Goal: Task Accomplishment & Management: Manage account settings

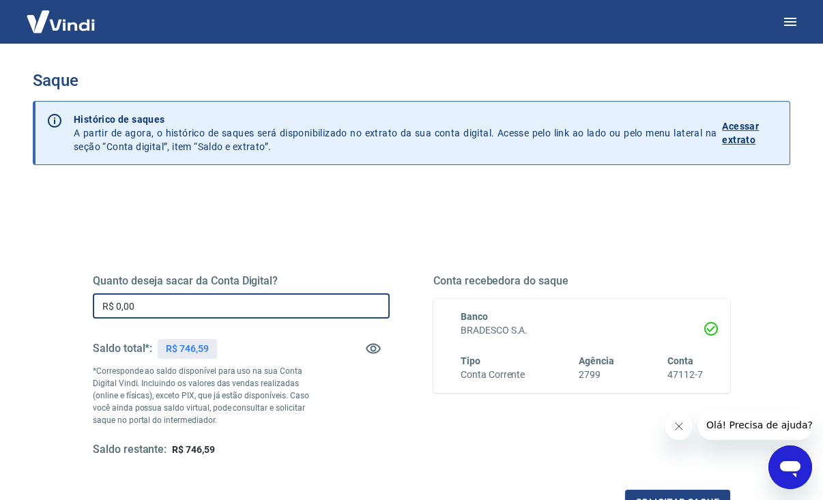
click at [219, 299] on input "R$ 0,00" at bounding box center [241, 306] width 297 height 25
type input "R$ 746,59"
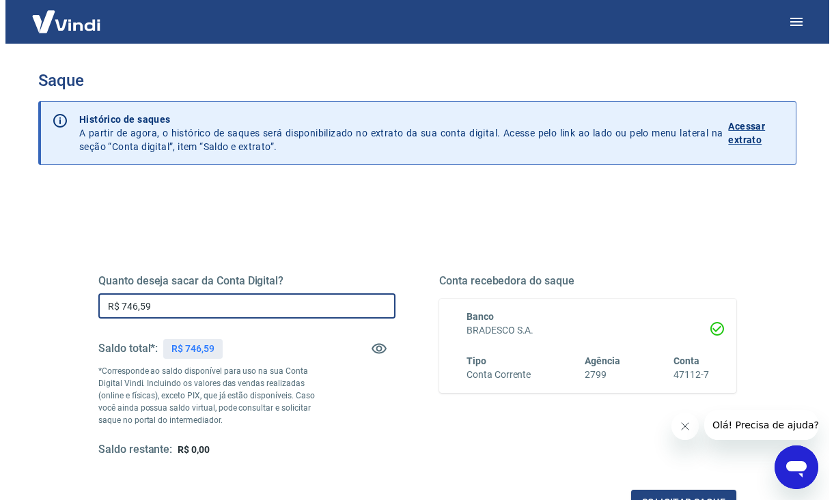
scroll to position [174, 0]
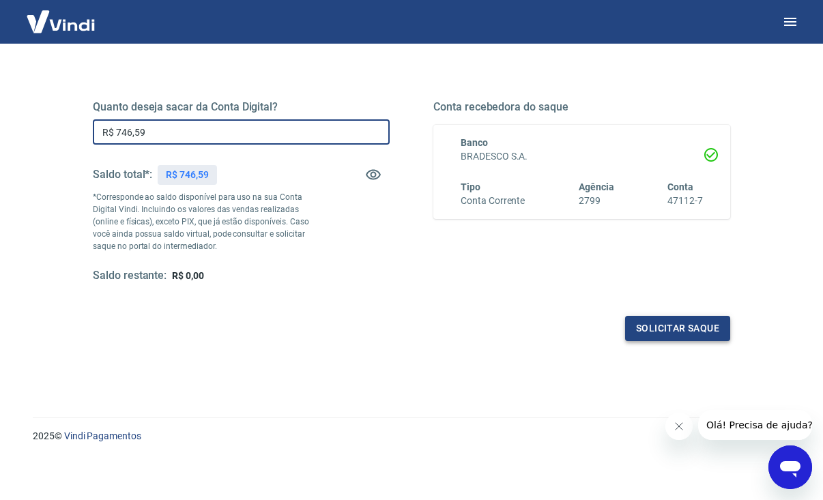
click at [718, 334] on button "Solicitar saque" at bounding box center [677, 328] width 105 height 25
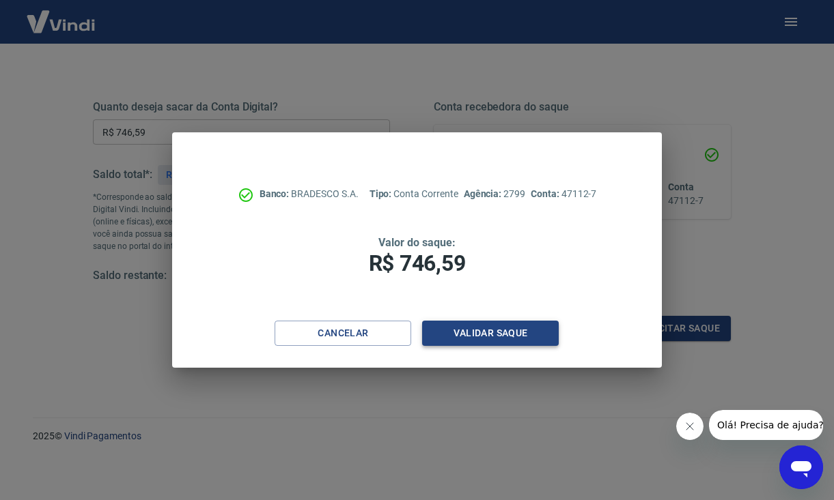
click at [491, 337] on button "Validar saque" at bounding box center [490, 333] width 137 height 25
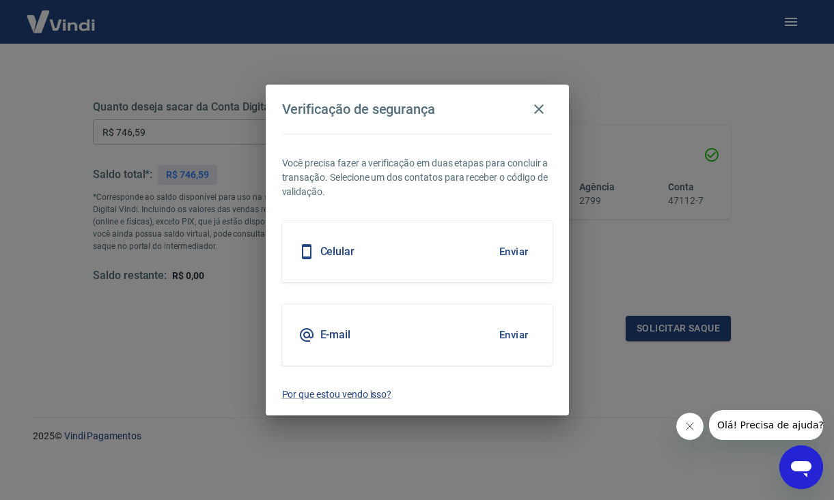
click at [515, 254] on button "Enviar" at bounding box center [514, 252] width 44 height 29
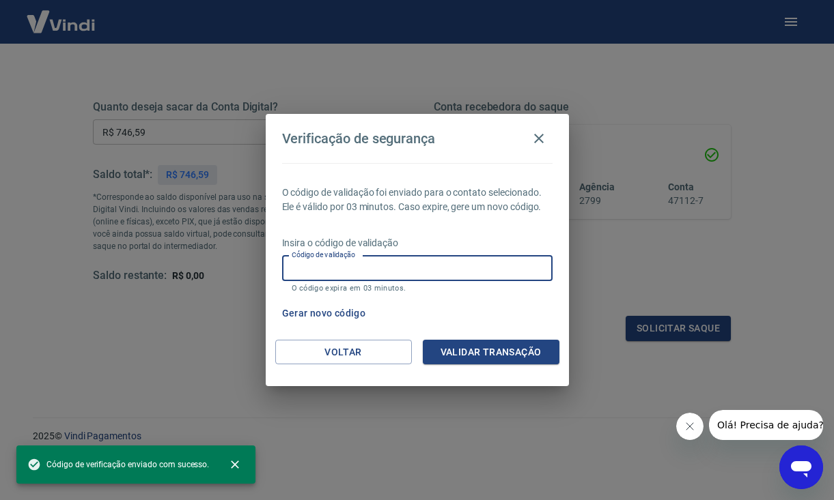
click at [375, 269] on input "Código de validação" at bounding box center [417, 268] width 270 height 25
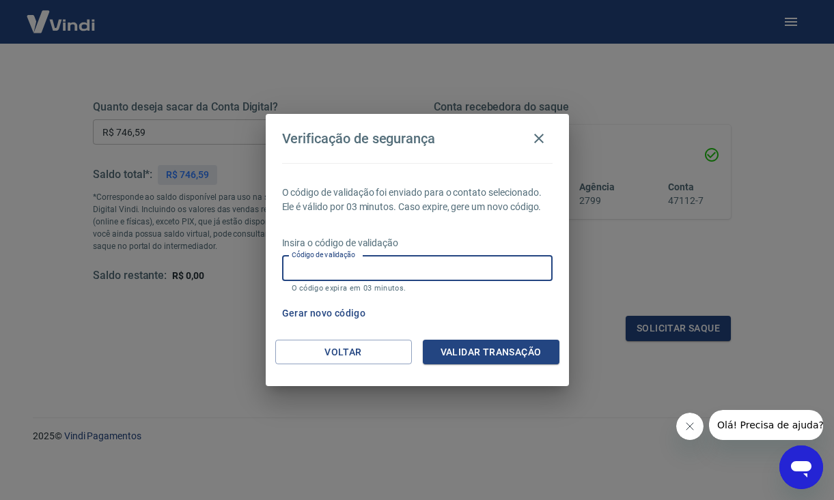
click at [320, 319] on button "Gerar novo código" at bounding box center [324, 313] width 95 height 25
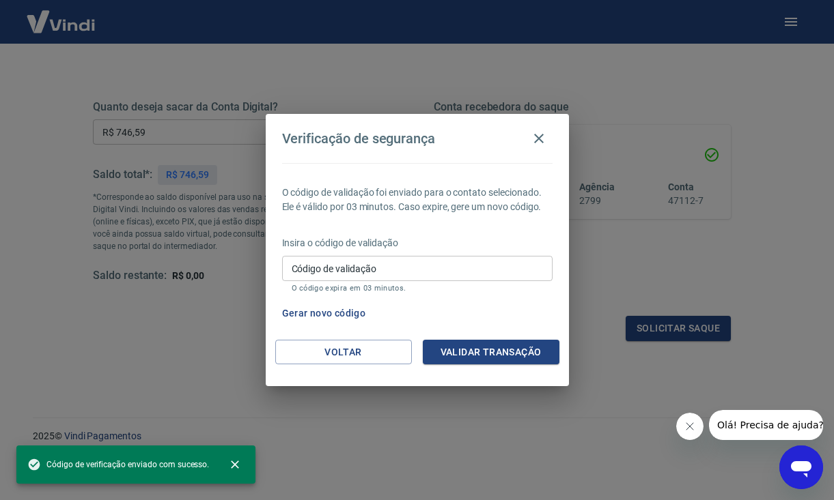
click at [412, 261] on input "Código de validação" at bounding box center [417, 268] width 270 height 25
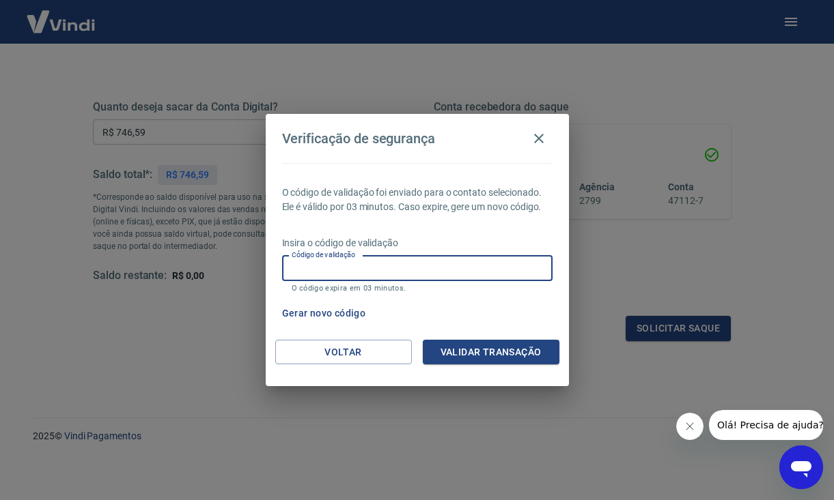
click at [326, 313] on button "Gerar novo código" at bounding box center [324, 313] width 95 height 25
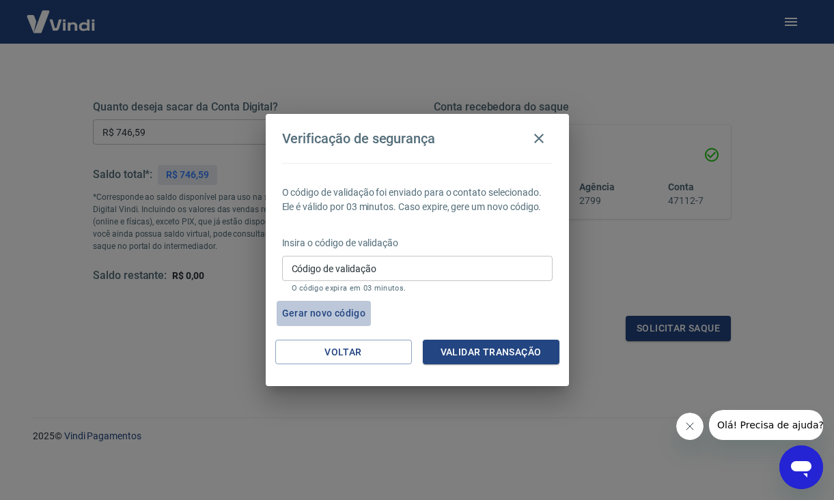
click at [330, 317] on button "Gerar novo código" at bounding box center [324, 313] width 95 height 25
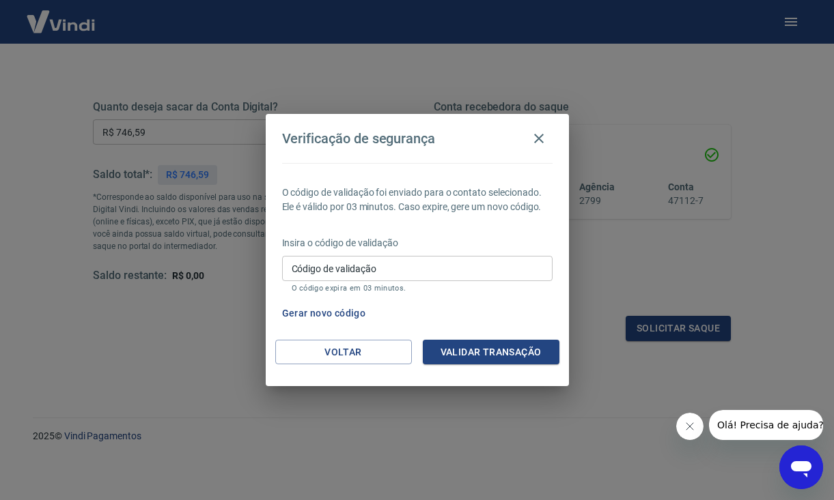
click at [330, 317] on button "Gerar novo código" at bounding box center [324, 313] width 95 height 25
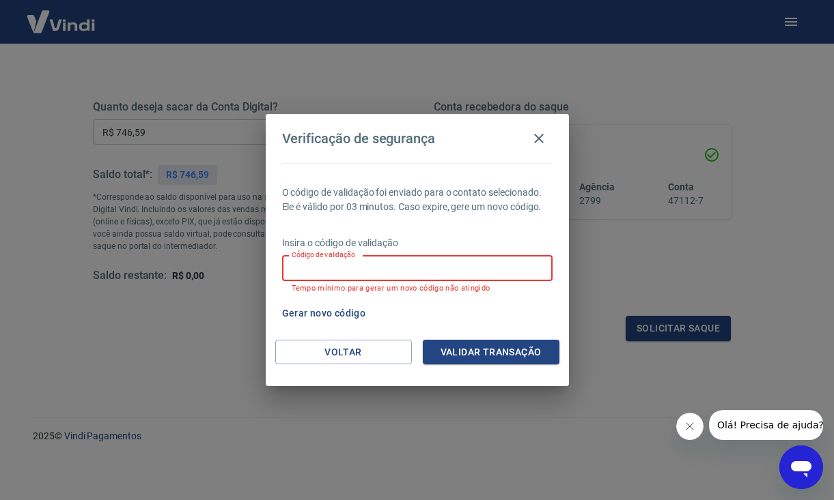
click at [509, 266] on input "Código de validação" at bounding box center [417, 268] width 270 height 25
